Goal: Information Seeking & Learning: Check status

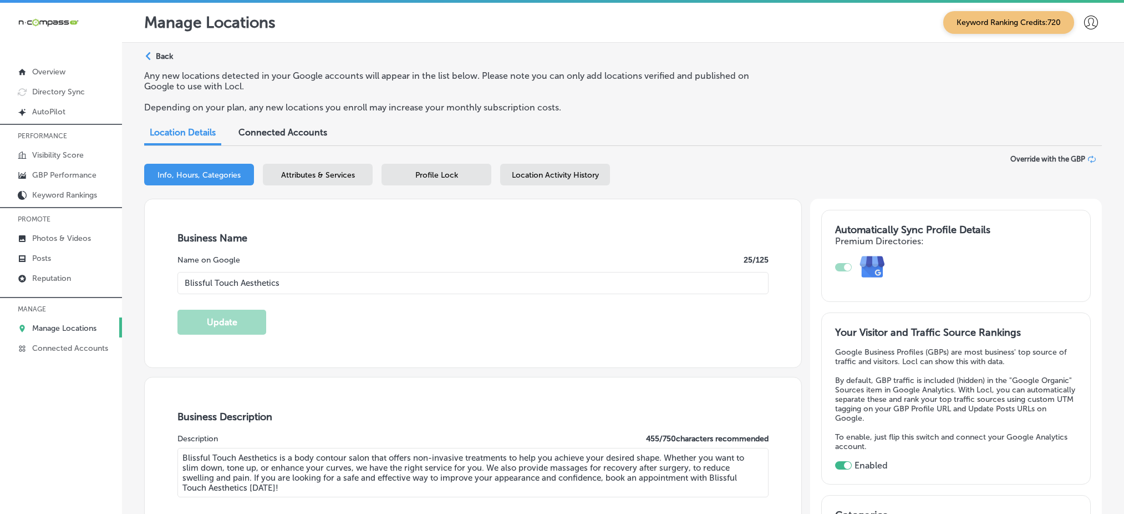
select select "US"
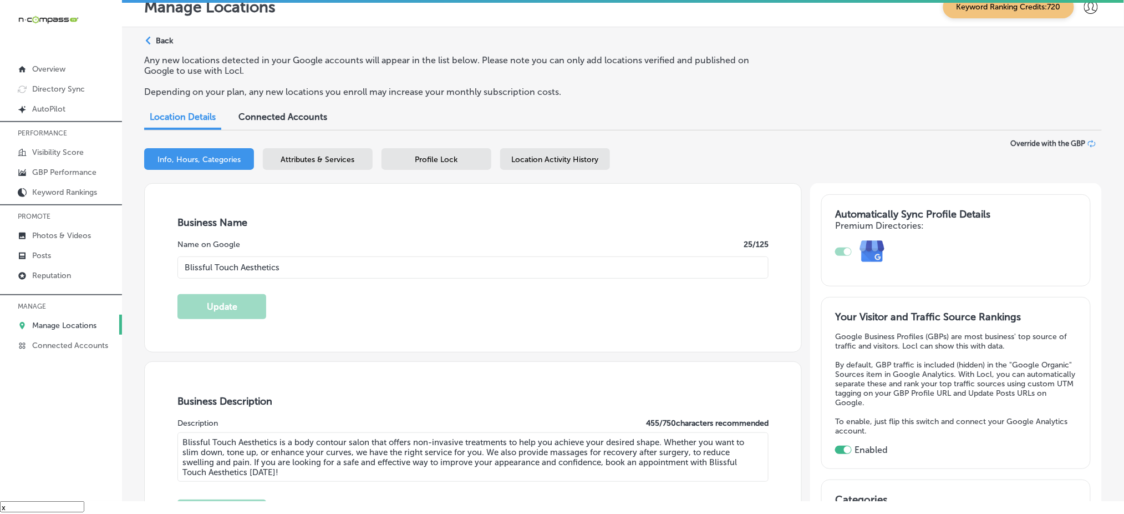
scroll to position [1035, 0]
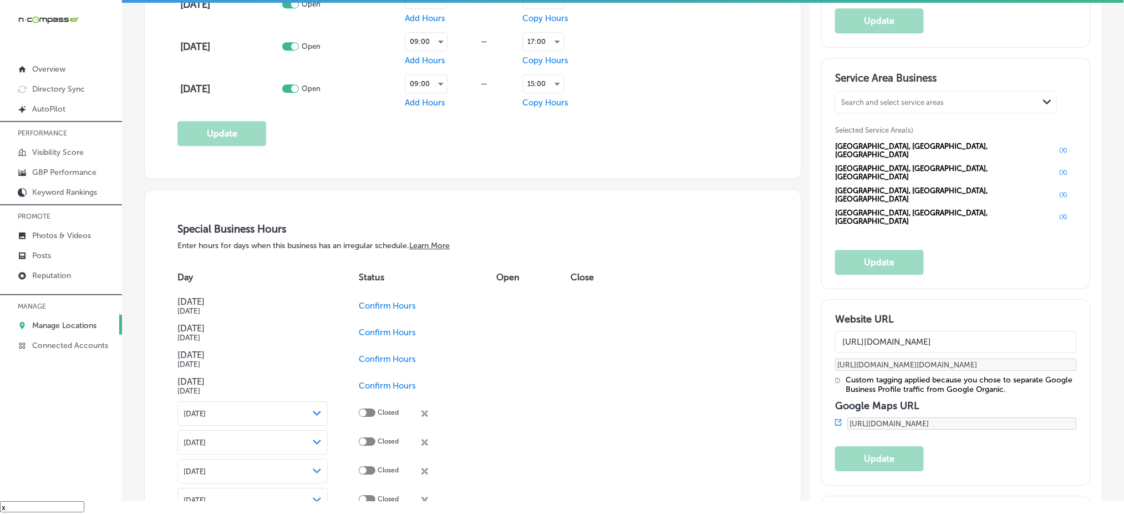
click at [89, 321] on p "Manage Locations" at bounding box center [64, 325] width 64 height 9
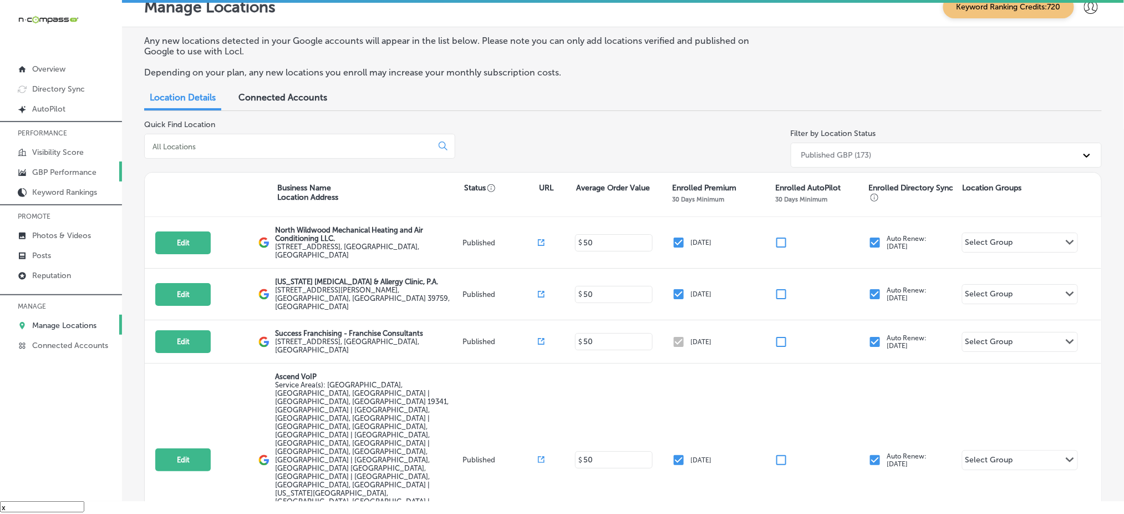
click at [92, 168] on p "GBP Performance" at bounding box center [64, 172] width 64 height 9
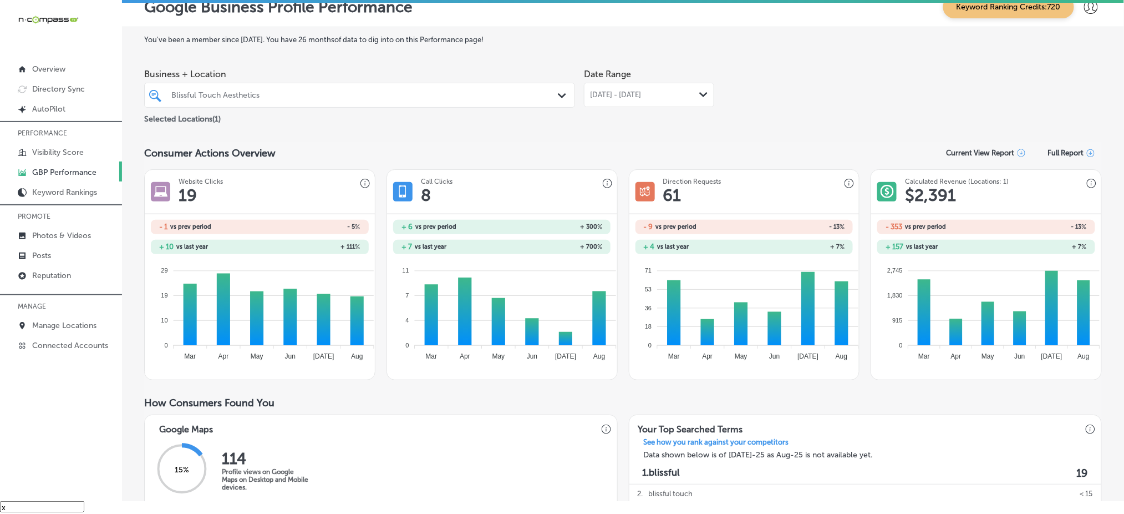
click at [231, 96] on div "Blissful Touch Aesthetics" at bounding box center [365, 94] width 388 height 9
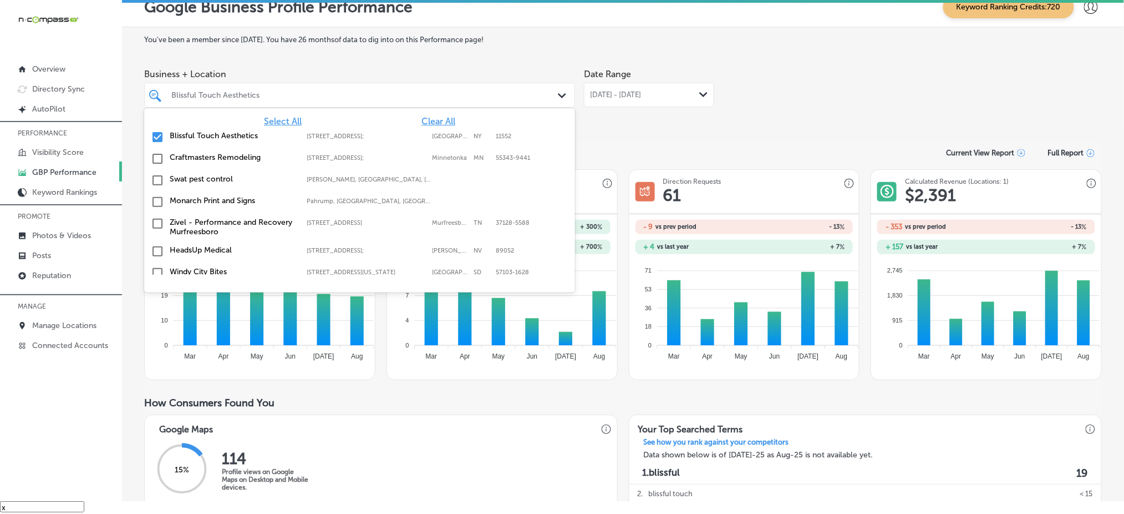
click at [427, 120] on span "Clear All" at bounding box center [439, 121] width 34 height 11
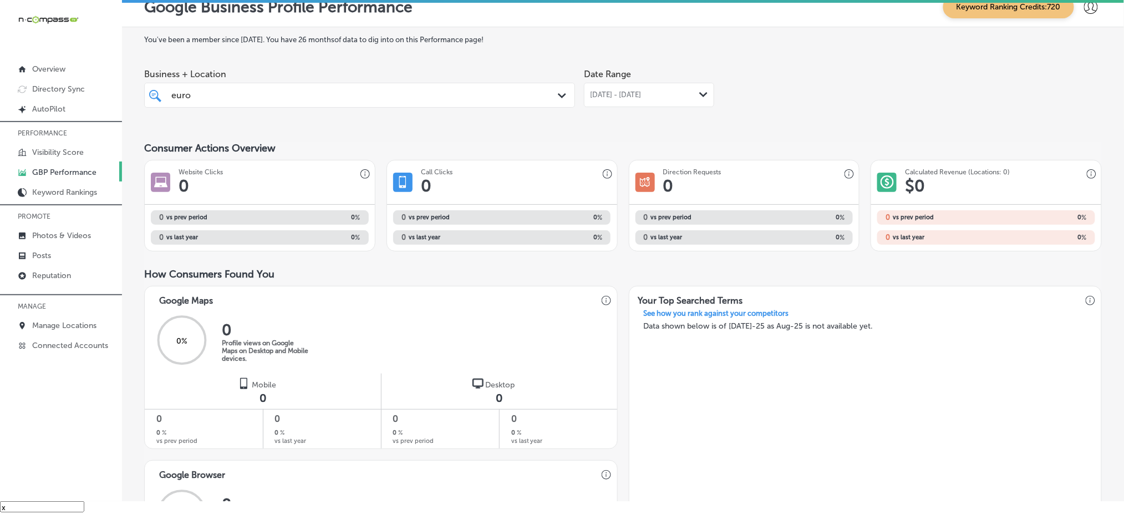
click at [265, 89] on div "euro euro" at bounding box center [340, 95] width 341 height 15
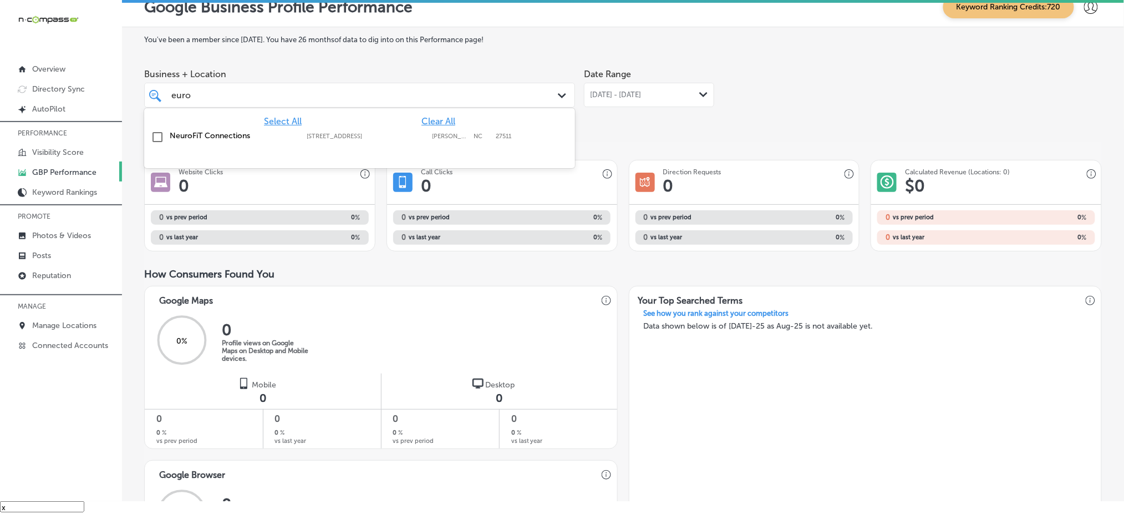
click at [442, 119] on span "Clear All" at bounding box center [439, 121] width 34 height 11
type input "e"
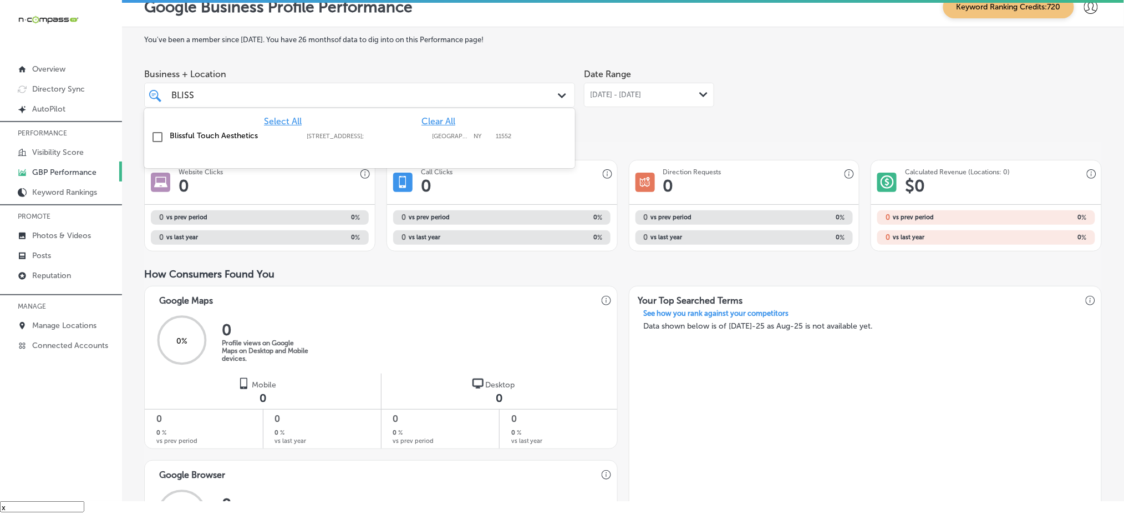
click at [249, 129] on div "Blissful Touch Aesthetics [STREET_ADDRESS] [STREET_ADDRESS]" at bounding box center [360, 137] width 422 height 17
type input "BLISS"
click at [278, 53] on div "You've been a member since [DATE] . You have 26 months of data to dig into on t…" at bounding box center [623, 394] width 958 height 716
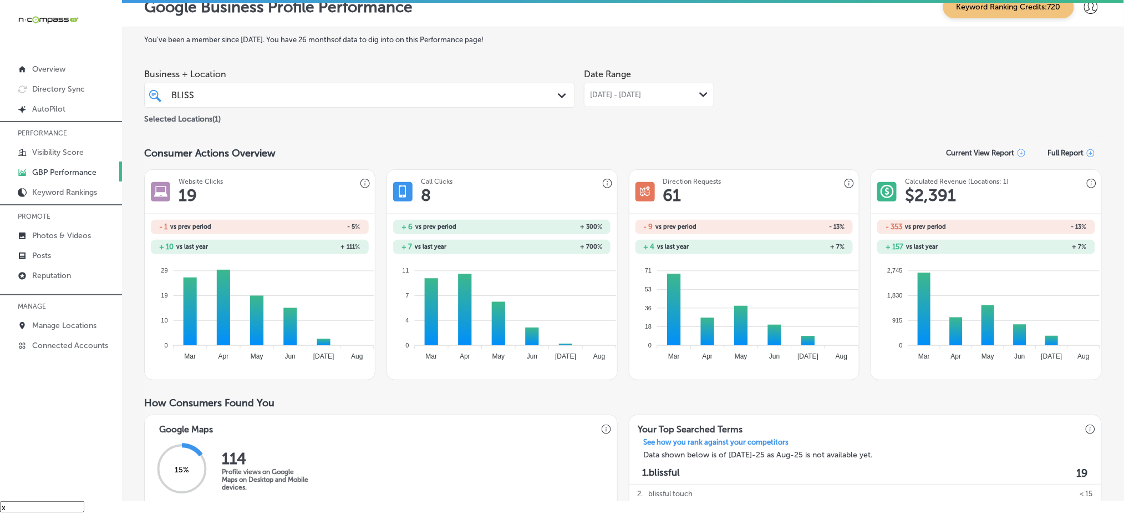
click at [626, 86] on div "[DATE] - [DATE] Path Created with Sketch." at bounding box center [649, 95] width 130 height 24
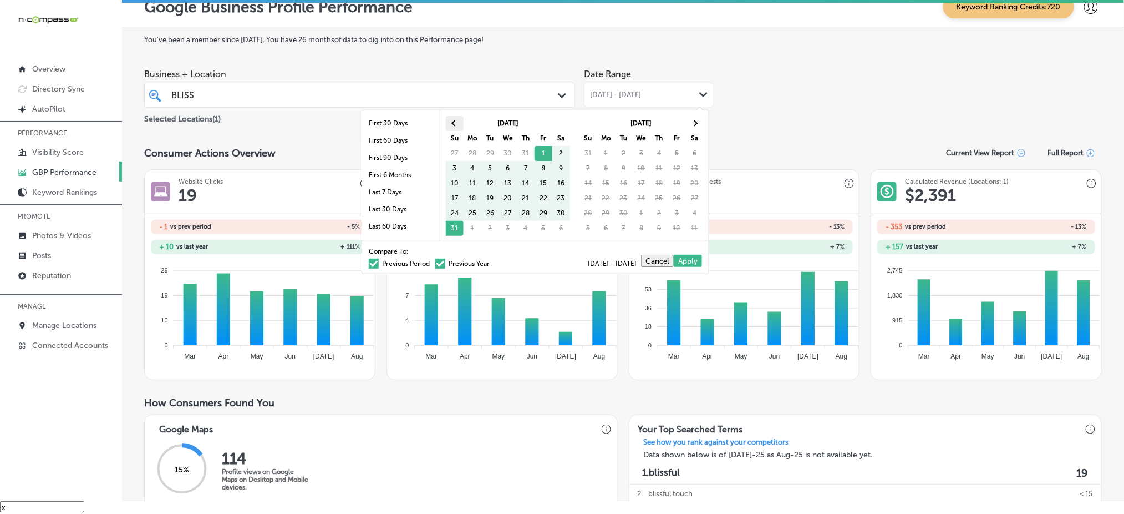
click at [454, 120] on th at bounding box center [455, 123] width 18 height 15
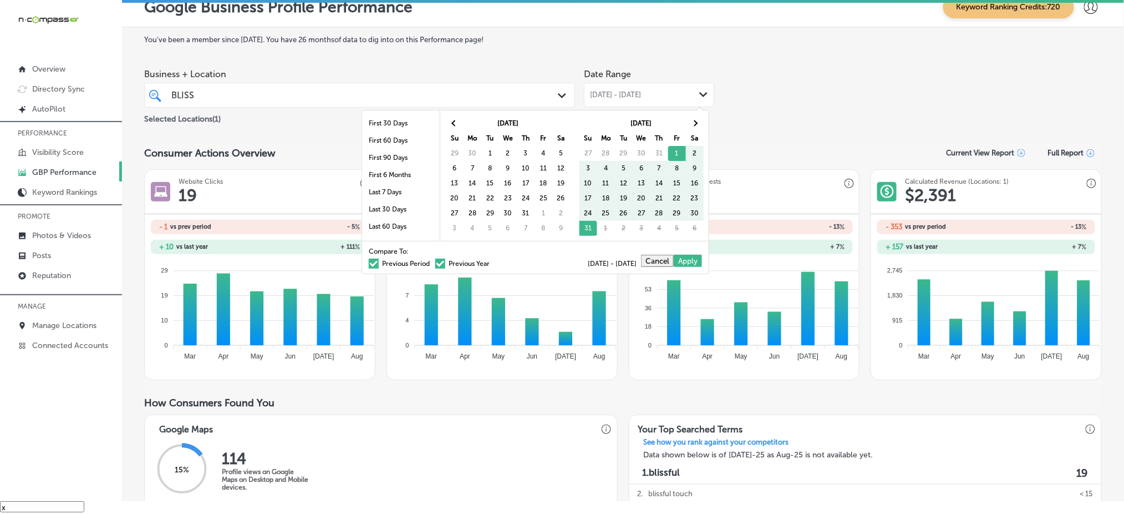
click at [454, 120] on th at bounding box center [455, 123] width 18 height 15
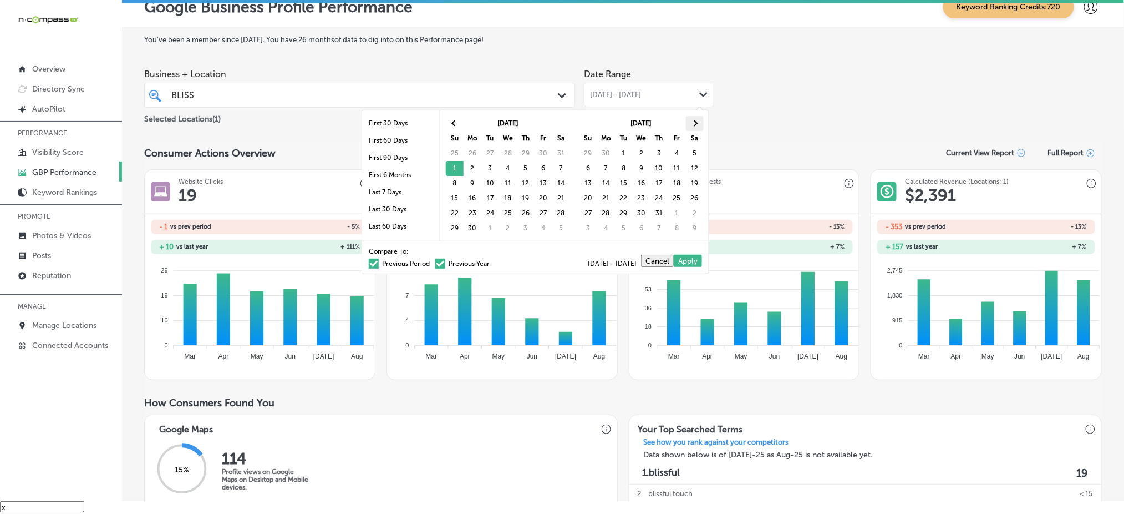
click at [691, 121] on th at bounding box center [695, 123] width 18 height 15
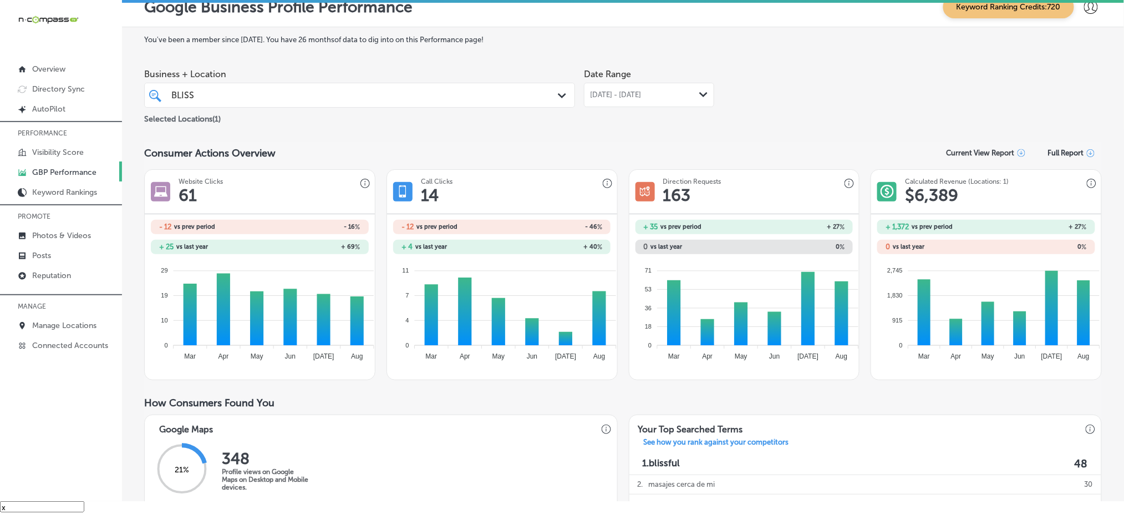
click at [637, 90] on span "[DATE] - [DATE]" at bounding box center [615, 94] width 51 height 9
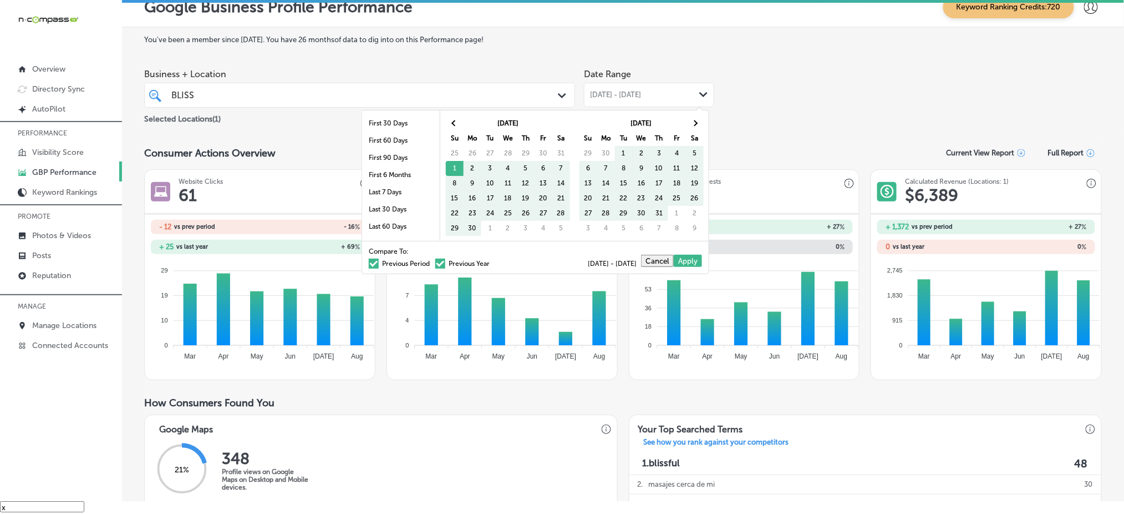
click at [369, 262] on span at bounding box center [374, 263] width 10 height 10
click at [432, 262] on input "Previous Period" at bounding box center [432, 262] width 0 height 0
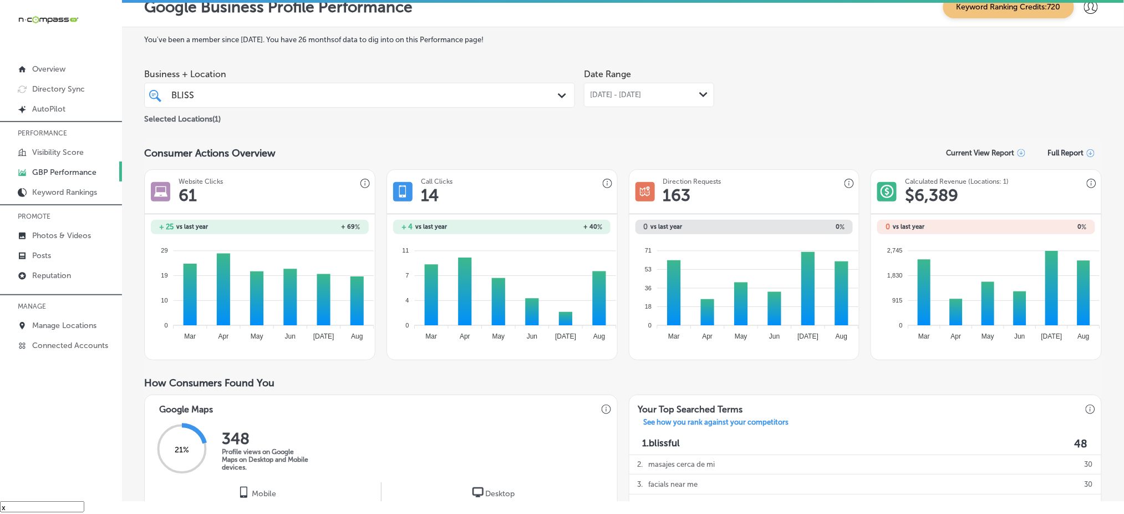
click at [606, 97] on span "[DATE] - [DATE]" at bounding box center [615, 94] width 51 height 9
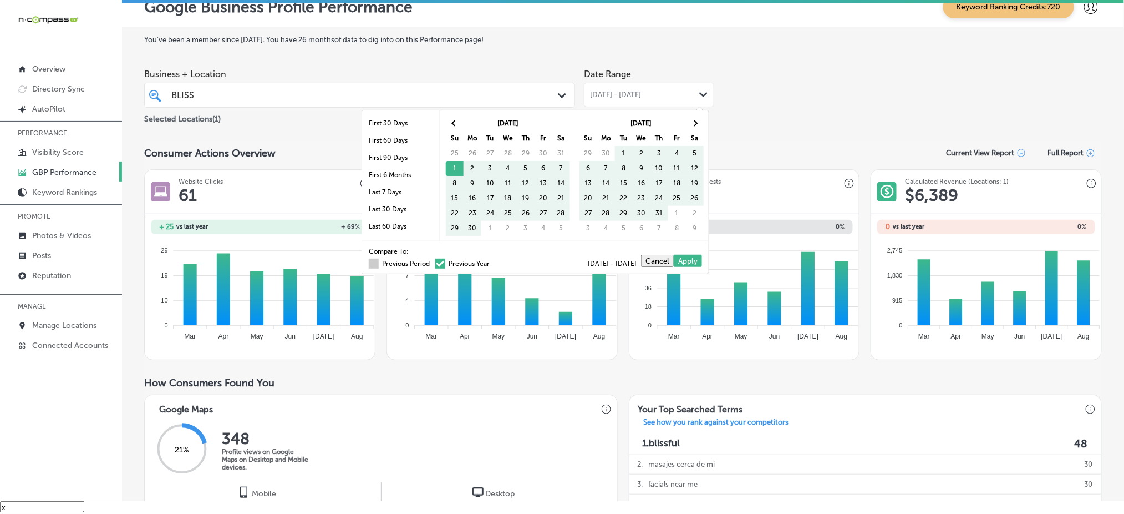
click at [369, 262] on span at bounding box center [374, 263] width 10 height 10
click at [432, 262] on input "Previous Period" at bounding box center [432, 262] width 0 height 0
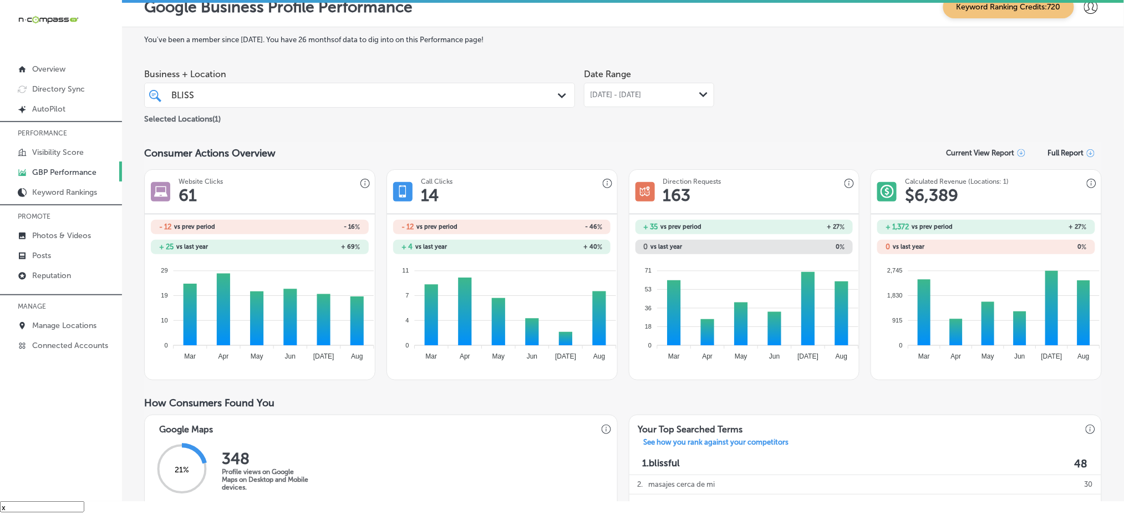
click at [592, 90] on span "[DATE] - [DATE]" at bounding box center [615, 94] width 51 height 9
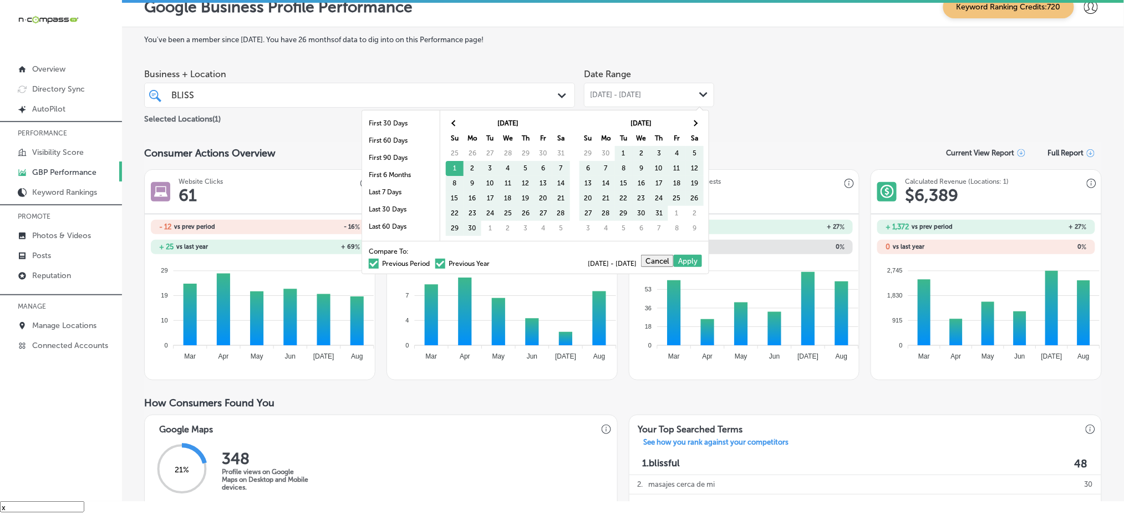
click at [369, 263] on span at bounding box center [374, 263] width 10 height 10
click at [432, 262] on input "Previous Period" at bounding box center [432, 262] width 0 height 0
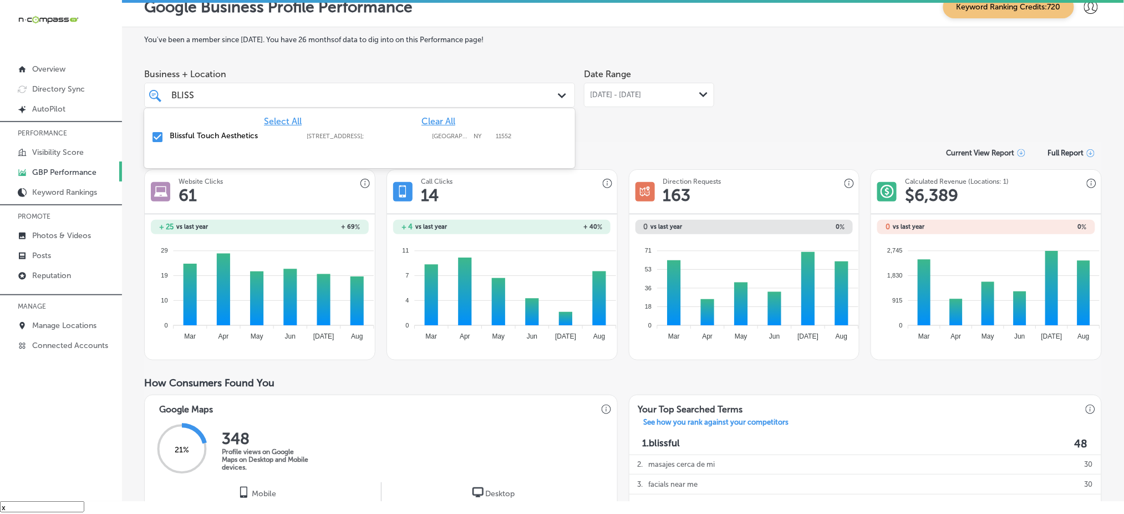
click at [353, 94] on div "BLISS BLISS" at bounding box center [340, 95] width 341 height 15
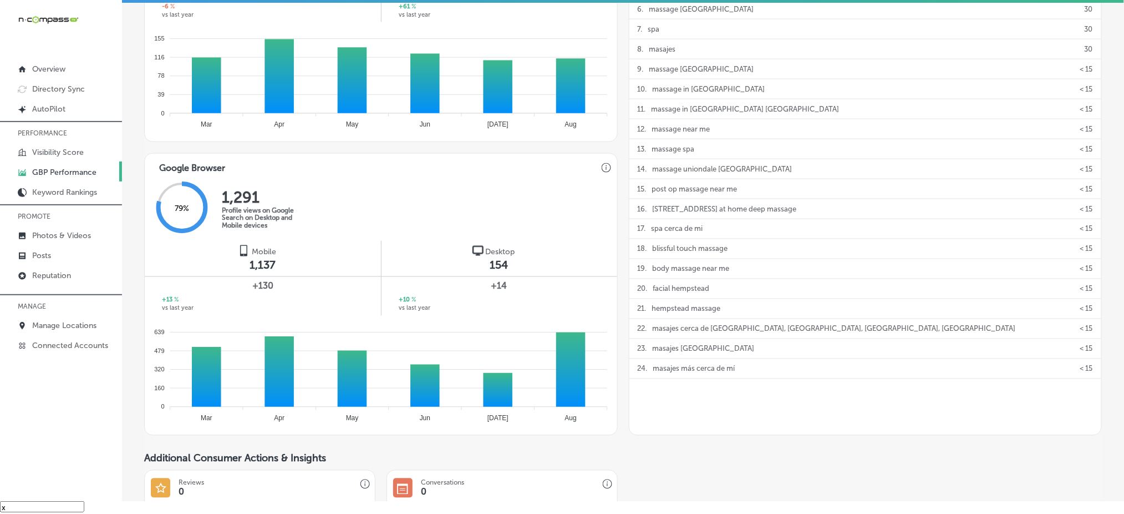
scroll to position [591, 0]
